Goal: Information Seeking & Learning: Learn about a topic

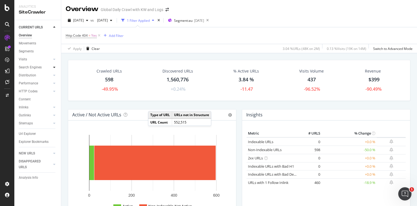
click at [52, 66] on div at bounding box center [55, 68] width 6 height 6
click at [28, 74] on div "Top Charts" at bounding box center [29, 76] width 16 height 6
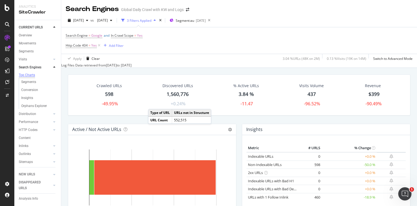
click at [26, 76] on div "Top Charts" at bounding box center [27, 75] width 16 height 5
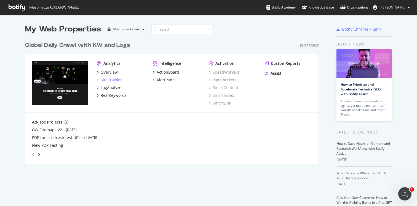
click at [98, 80] on icon "grid" at bounding box center [98, 80] width 2 height 3
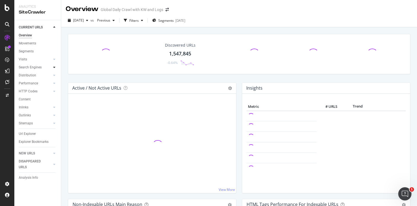
click at [55, 69] on icon at bounding box center [54, 67] width 2 height 3
click at [30, 77] on div "Top Charts" at bounding box center [29, 76] width 16 height 6
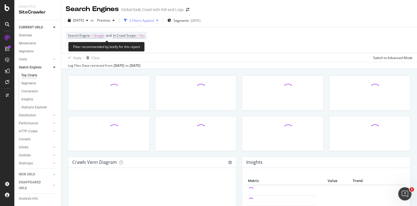
click at [106, 34] on span "and" at bounding box center [109, 35] width 6 height 5
click at [78, 36] on span "Search Engine" at bounding box center [79, 35] width 22 height 5
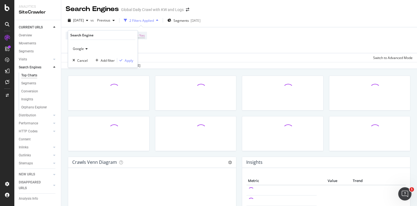
click at [86, 49] on icon at bounding box center [86, 48] width 4 height 3
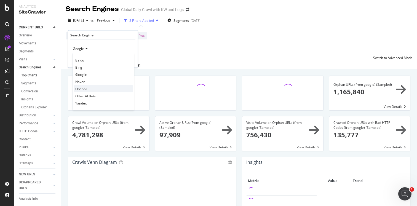
click at [83, 88] on span "OpenAI" at bounding box center [80, 88] width 11 height 5
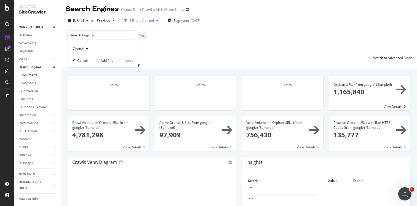
click at [128, 59] on div "Apply" at bounding box center [129, 60] width 9 height 5
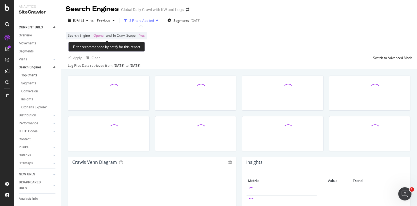
click at [133, 35] on span "In Crawl Scope" at bounding box center [124, 35] width 23 height 5
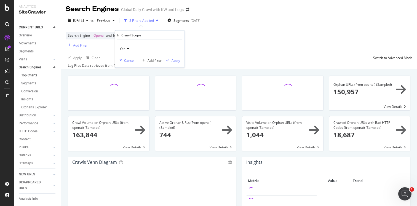
click at [131, 60] on div "Cancel" at bounding box center [129, 60] width 10 height 5
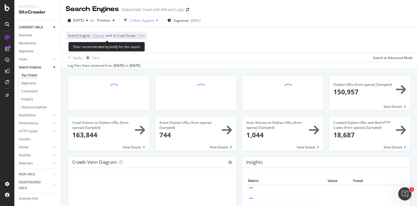
click at [131, 34] on span "In Crawl Scope" at bounding box center [124, 35] width 23 height 5
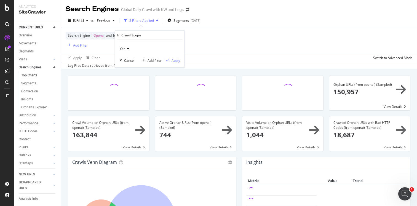
click at [126, 49] on icon at bounding box center [127, 48] width 4 height 3
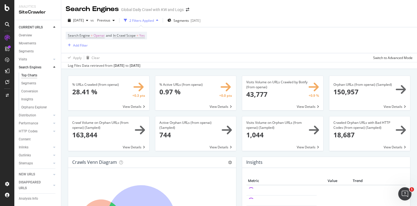
click at [233, 39] on div "Search Engine = Openai and In Crawl Scope = Yes Add Filter" at bounding box center [239, 40] width 347 height 26
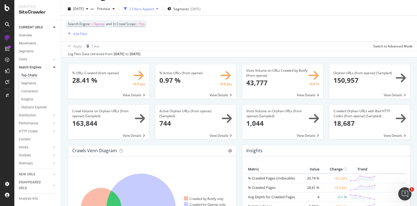
scroll to position [1, 0]
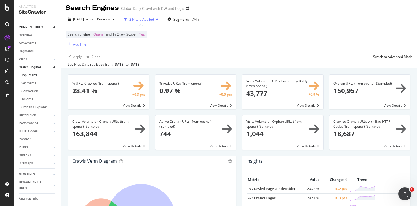
click at [54, 27] on icon at bounding box center [54, 27] width 2 height 3
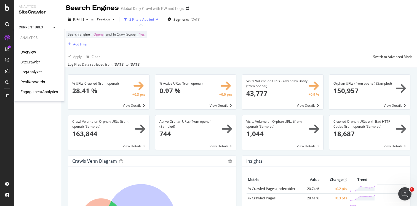
click at [26, 51] on div "Overview" at bounding box center [28, 52] width 16 height 6
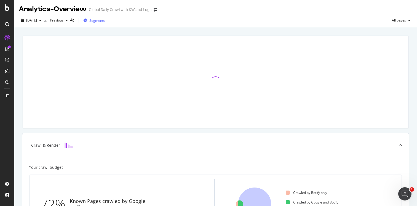
click at [105, 20] on span "Segments" at bounding box center [96, 20] width 15 height 5
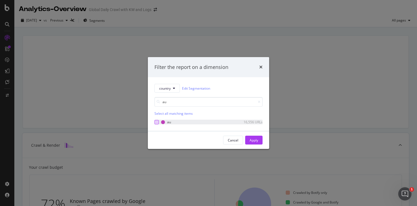
type input "au"
click at [155, 122] on div "modal" at bounding box center [157, 122] width 4 height 4
click at [254, 137] on div "Apply" at bounding box center [254, 140] width 9 height 8
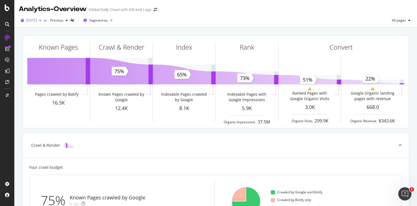
click at [41, 20] on icon "button" at bounding box center [40, 20] width 2 height 3
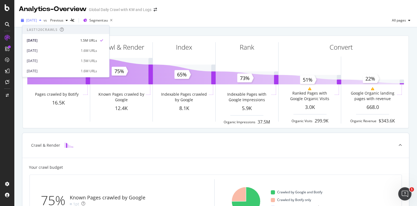
click at [41, 20] on icon "button" at bounding box center [40, 20] width 2 height 3
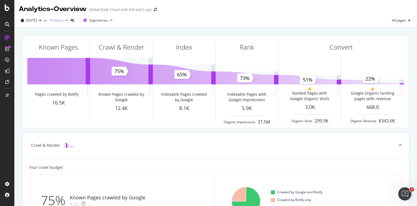
click at [68, 21] on icon "button" at bounding box center [67, 20] width 2 height 3
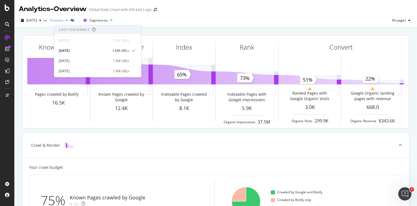
click at [68, 21] on icon "button" at bounding box center [67, 20] width 2 height 3
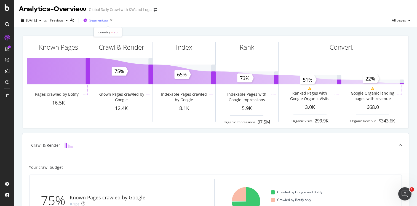
click at [108, 21] on span "Segment: au" at bounding box center [98, 20] width 18 height 5
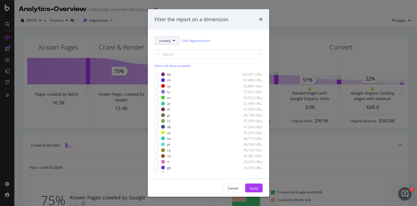
click at [173, 39] on icon "modal" at bounding box center [174, 40] width 2 height 3
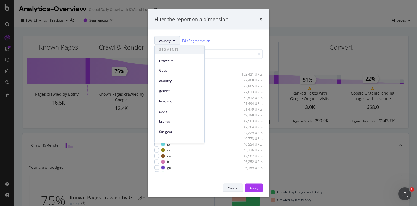
click at [232, 185] on div "Cancel" at bounding box center [233, 188] width 10 height 8
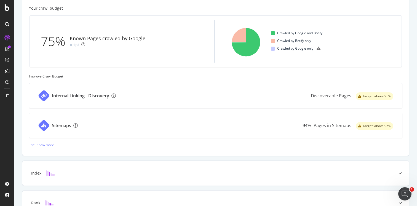
scroll to position [222, 0]
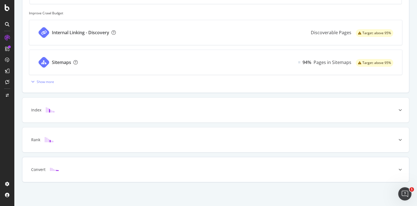
click at [402, 169] on div at bounding box center [401, 169] width 18 height 25
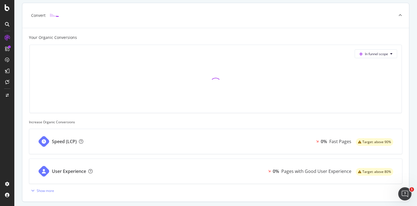
scroll to position [220, 0]
click at [40, 191] on div "Show more" at bounding box center [45, 190] width 17 height 5
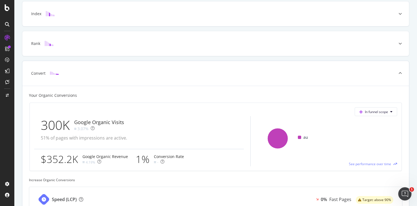
scroll to position [157, 0]
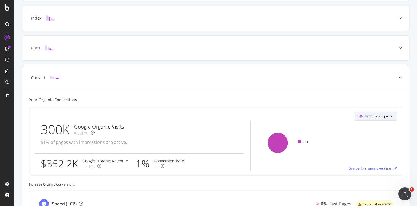
click at [392, 114] on button "In funnel scope" at bounding box center [376, 116] width 42 height 9
click at [366, 63] on div "Crawl & Render Index Rank Convert Your Organic Conversions In funnel scope 300K…" at bounding box center [215, 150] width 387 height 348
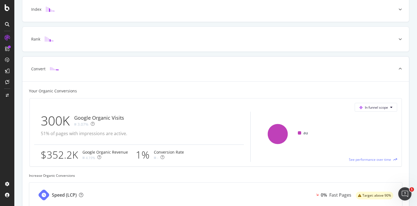
scroll to position [141, 0]
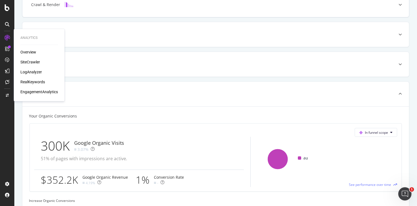
click at [36, 92] on div "EngagementAnalytics" at bounding box center [39, 92] width 38 height 6
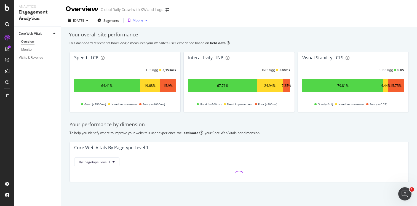
click at [148, 20] on icon "button" at bounding box center [146, 20] width 2 height 3
click at [119, 21] on span "Segments" at bounding box center [110, 20] width 15 height 5
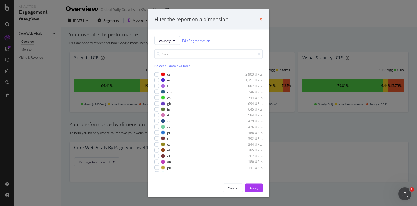
click at [261, 18] on icon "times" at bounding box center [260, 19] width 3 height 4
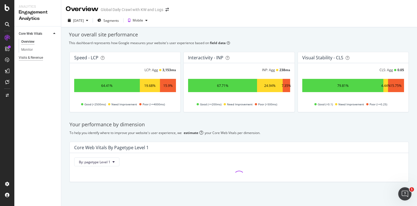
click at [30, 58] on div "Visits & Revenue" at bounding box center [31, 58] width 24 height 6
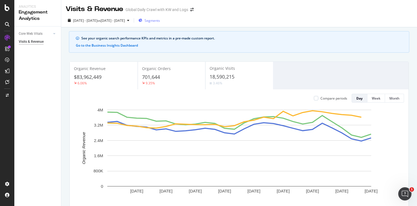
click at [160, 19] on span "Segments" at bounding box center [152, 20] width 15 height 5
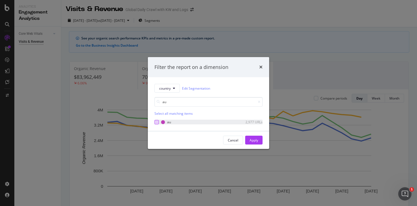
type input "au"
click at [158, 121] on div "modal" at bounding box center [157, 122] width 4 height 4
click at [257, 138] on div "Apply" at bounding box center [254, 140] width 9 height 5
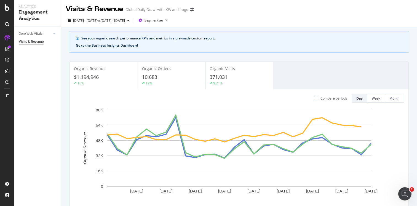
click at [118, 46] on button "Go to the Business Insights Dashboard" at bounding box center [107, 45] width 62 height 5
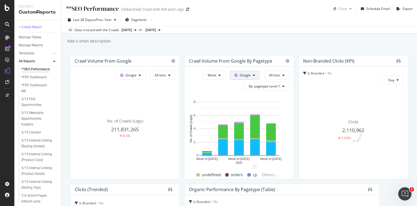
click at [254, 75] on icon at bounding box center [254, 75] width 2 height 3
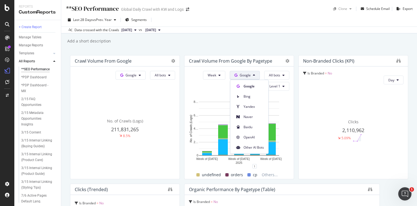
click at [217, 46] on div "**SEO Performance **SEO Performance Global Daily Crawl with KW and Logs Clone S…" at bounding box center [239, 103] width 356 height 206
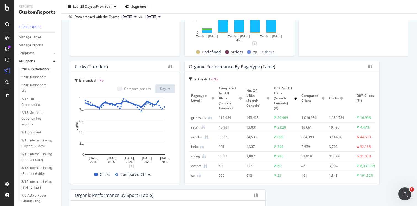
click at [204, 78] on span "Is Branded" at bounding box center [201, 79] width 17 height 5
click at [192, 78] on icon at bounding box center [190, 79] width 3 height 3
click at [189, 78] on icon at bounding box center [190, 79] width 3 height 3
click at [192, 78] on icon at bounding box center [190, 79] width 3 height 3
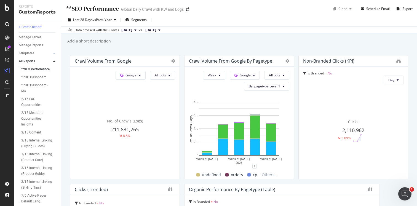
click at [89, 30] on div "Data crossed with the Crawls" at bounding box center [97, 30] width 45 height 5
click at [161, 30] on icon at bounding box center [159, 29] width 2 height 3
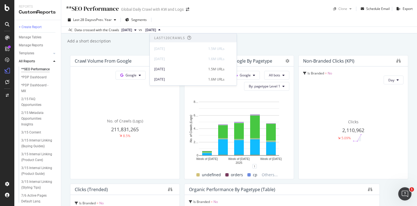
click at [161, 30] on icon at bounding box center [159, 29] width 2 height 3
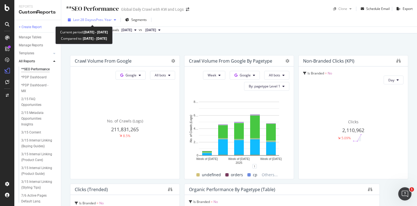
click at [115, 19] on icon "button" at bounding box center [115, 19] width 2 height 3
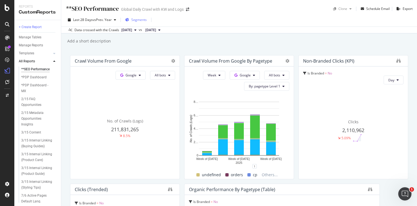
click at [135, 19] on span "Segments" at bounding box center [138, 19] width 15 height 5
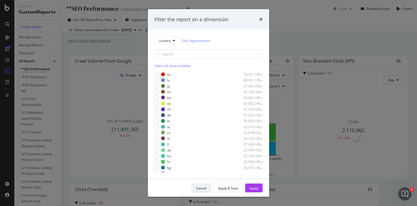
click at [204, 185] on div "Cancel" at bounding box center [201, 188] width 10 height 8
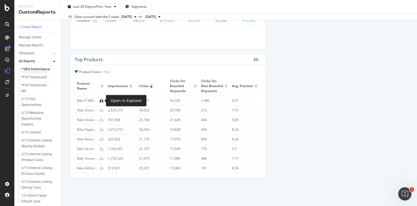
click at [101, 101] on icon at bounding box center [102, 101] width 4 height 4
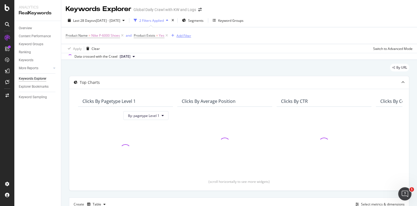
click at [184, 36] on div "Add Filter" at bounding box center [184, 35] width 15 height 5
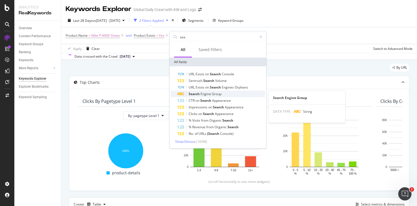
type input "sea"
click at [200, 95] on span "Search" at bounding box center [195, 94] width 12 height 5
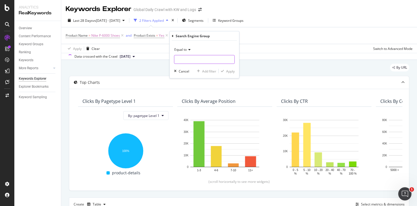
click at [190, 58] on input "text" at bounding box center [204, 59] width 60 height 9
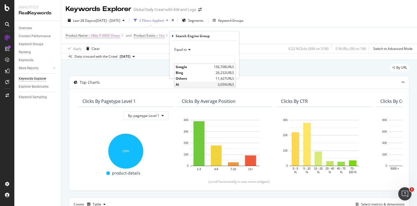
click at [185, 83] on span "AI" at bounding box center [196, 84] width 41 height 5
type input "AI"
click at [230, 70] on div "Apply" at bounding box center [230, 71] width 9 height 5
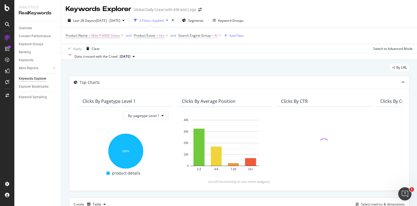
click at [191, 34] on span "Search Engine Group" at bounding box center [194, 35] width 33 height 5
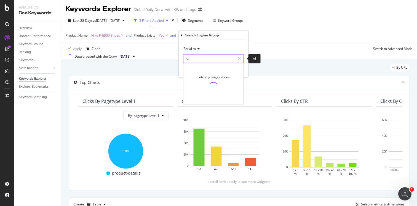
click at [199, 61] on input "AI" at bounding box center [210, 58] width 52 height 9
click at [239, 59] on icon at bounding box center [239, 59] width 3 height 4
click at [213, 58] on input "text" at bounding box center [214, 58] width 60 height 9
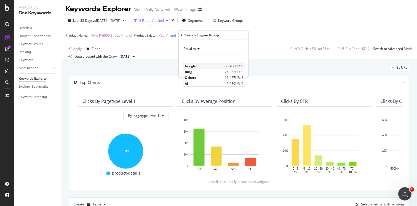
click at [214, 65] on span "Google" at bounding box center [203, 66] width 37 height 5
type input "Google"
click at [240, 71] on div "Apply" at bounding box center [239, 70] width 9 height 5
